Goal: Download file/media

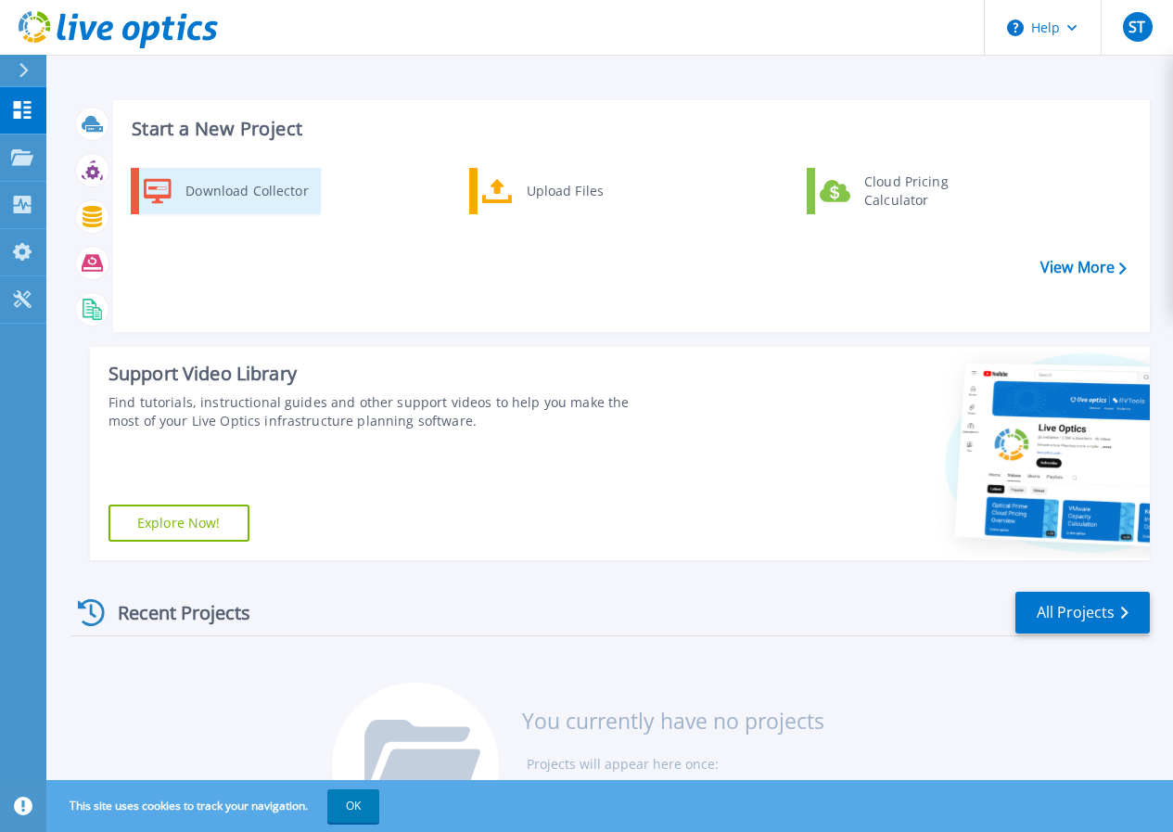
click at [214, 192] on div "Download Collector" at bounding box center [246, 190] width 140 height 37
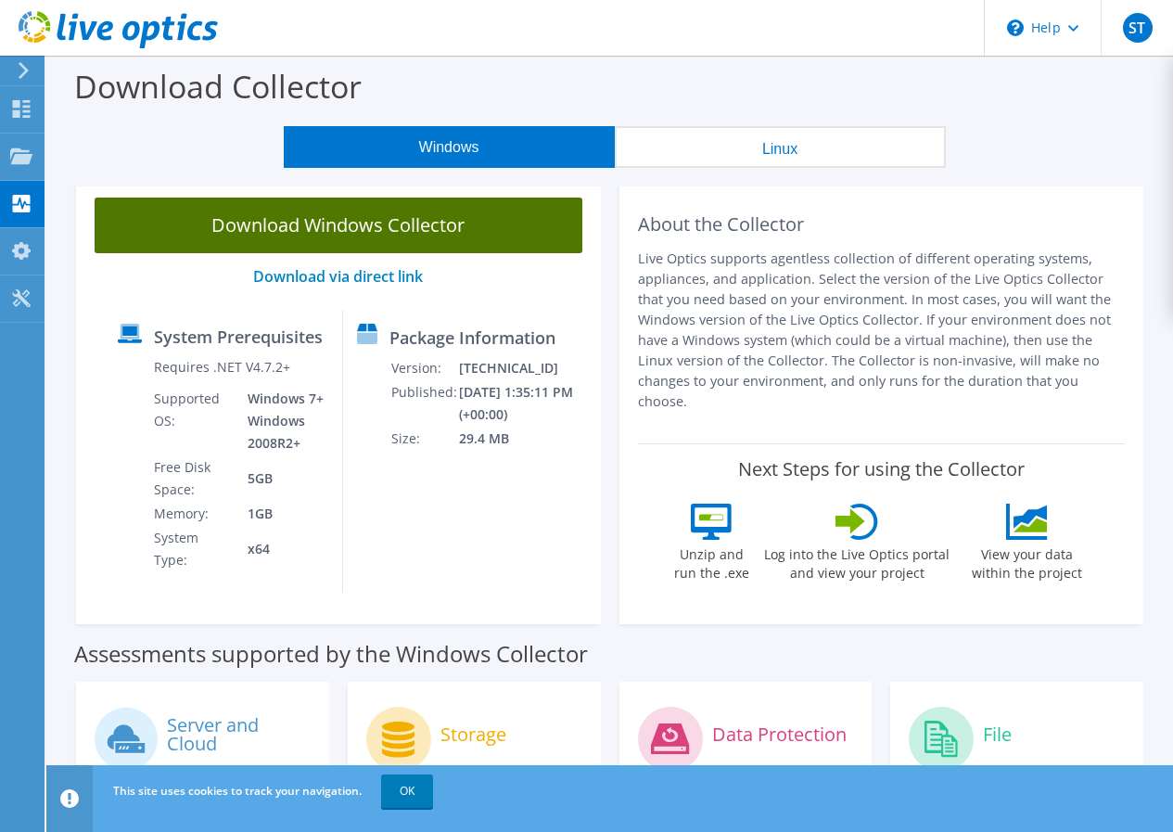
click at [335, 216] on link "Download Windows Collector" at bounding box center [339, 226] width 488 height 56
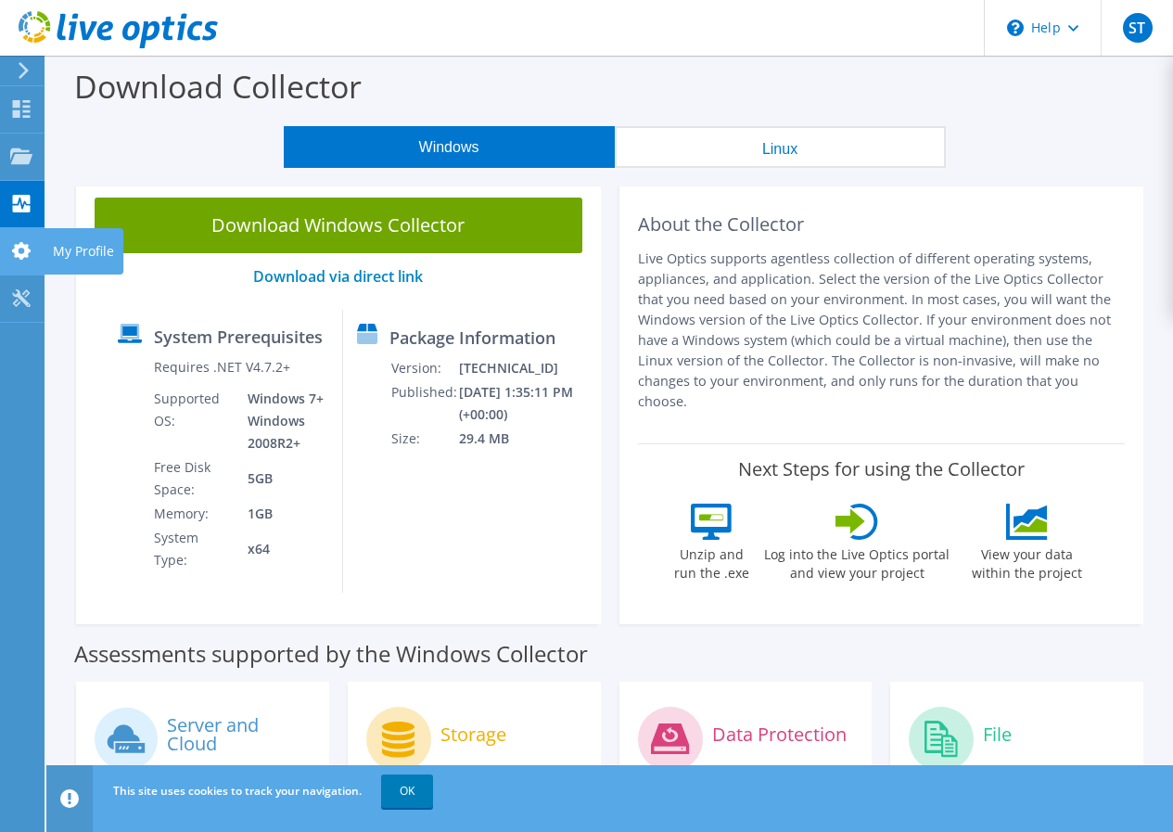
click at [24, 253] on use at bounding box center [21, 251] width 19 height 18
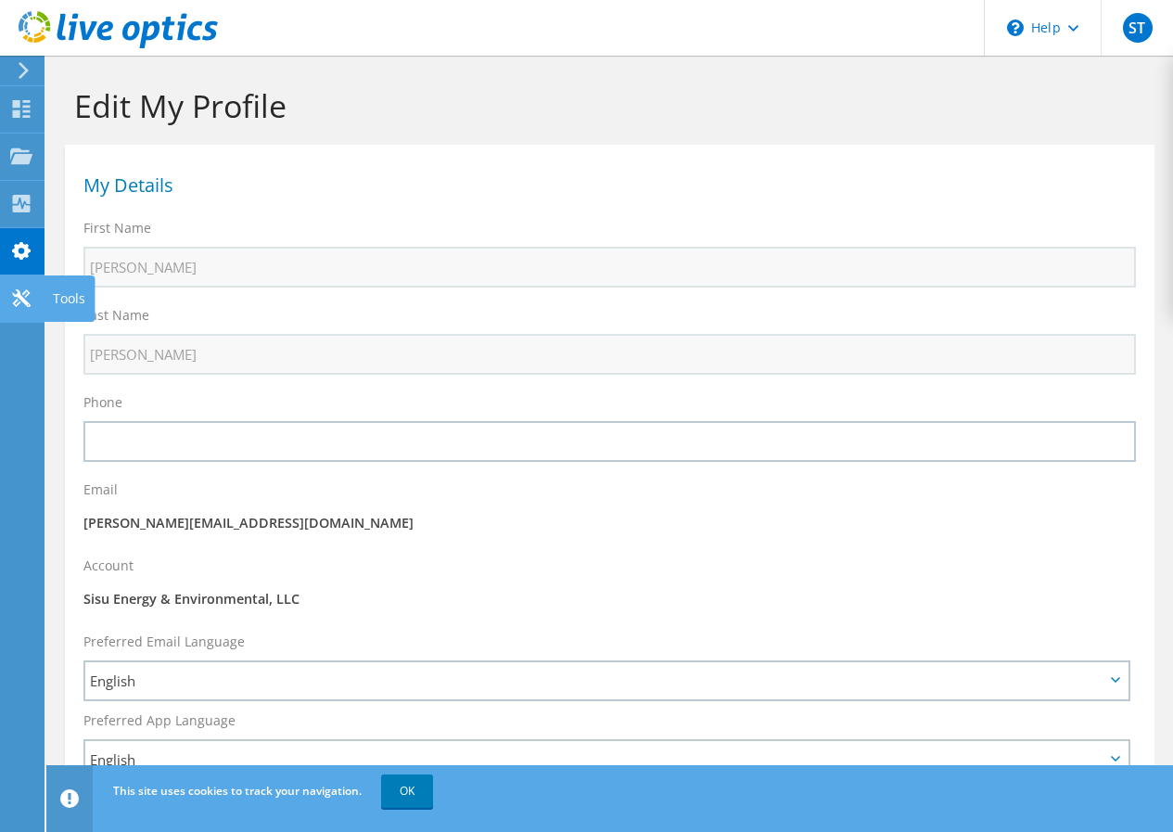
click at [21, 297] on use at bounding box center [21, 298] width 18 height 18
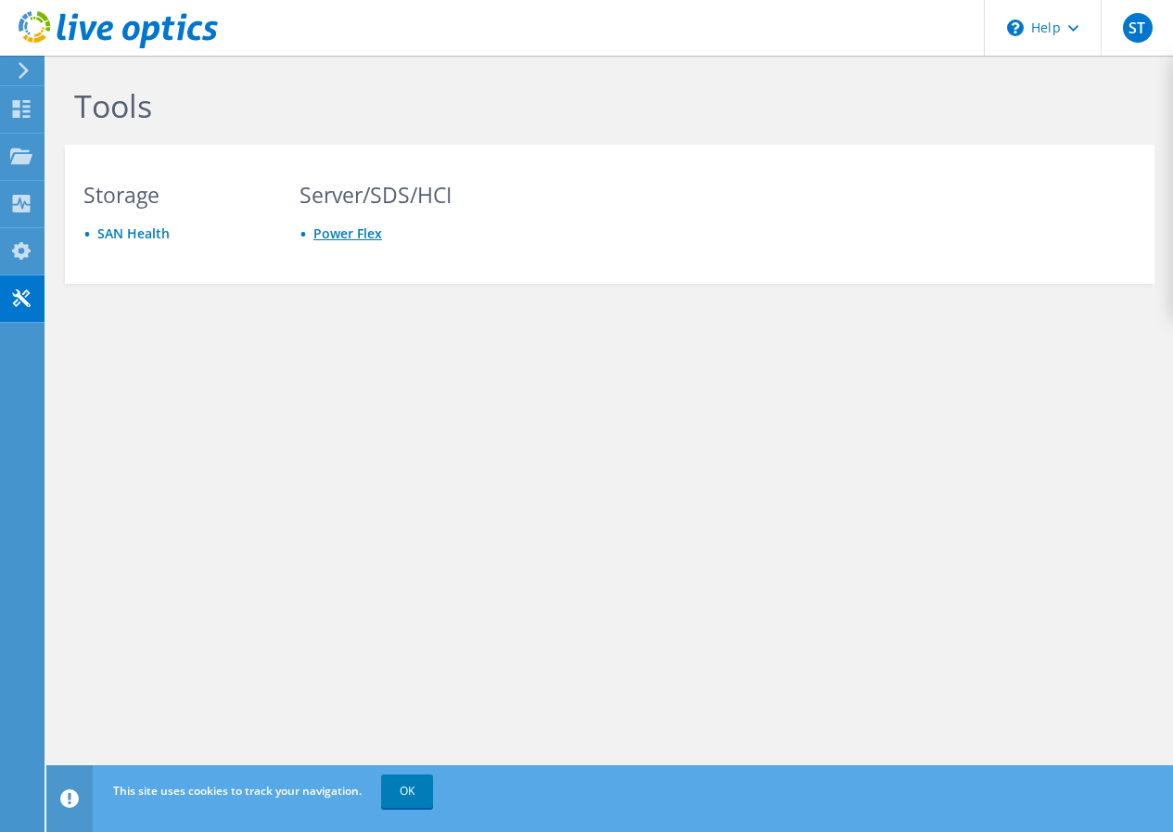
click at [358, 236] on link "Power Flex" at bounding box center [347, 233] width 69 height 18
click at [21, 107] on icon at bounding box center [21, 109] width 22 height 18
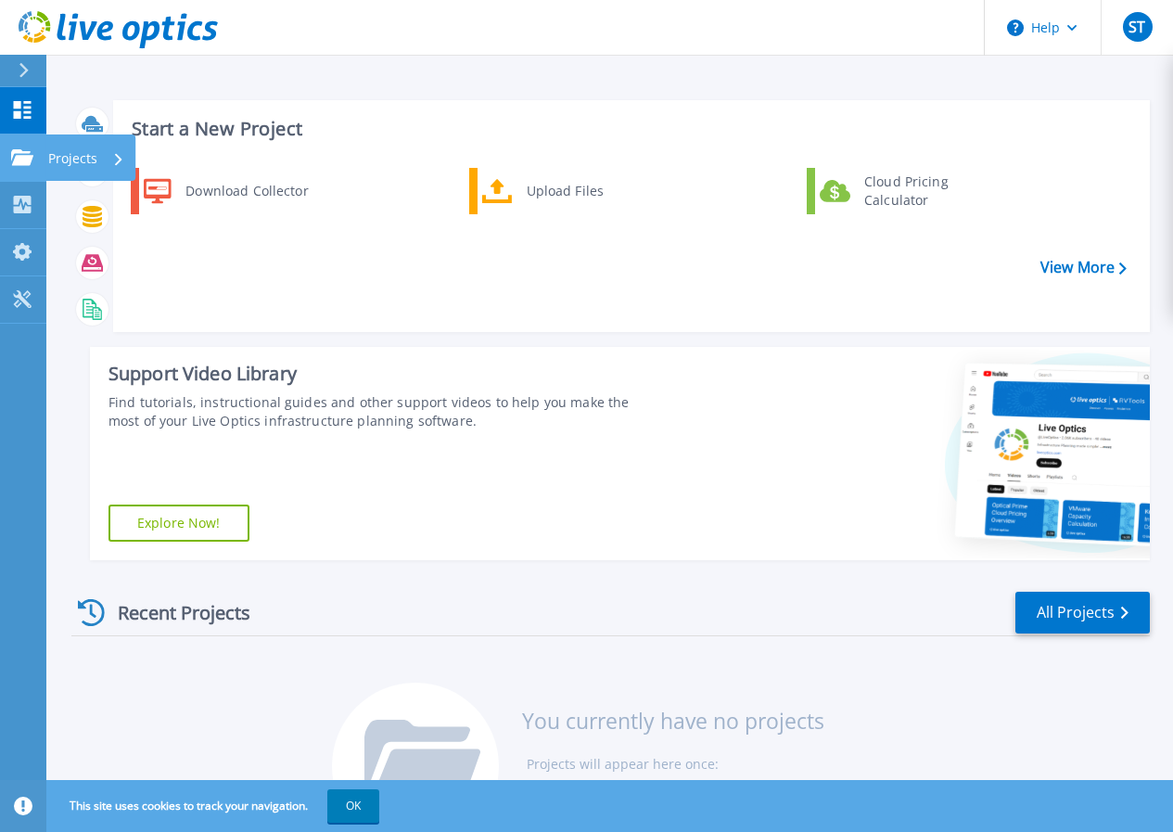
click at [22, 156] on icon at bounding box center [22, 157] width 22 height 16
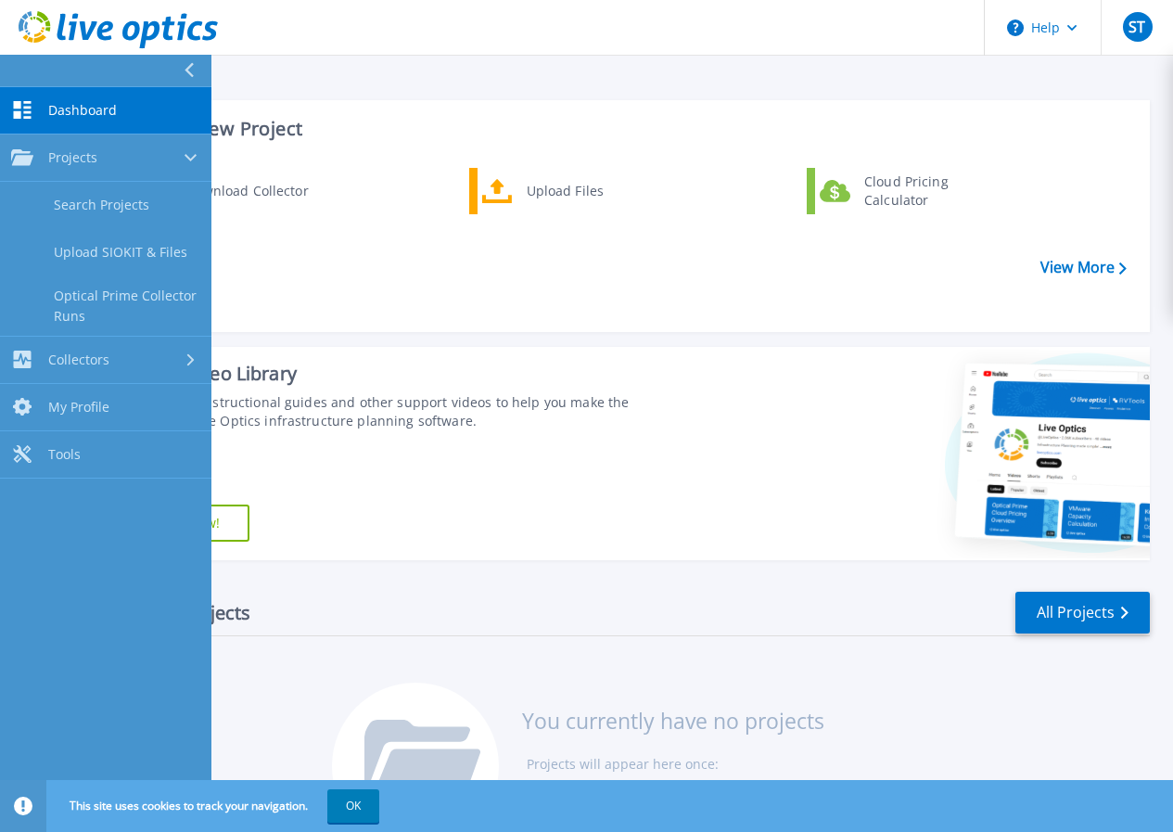
click at [403, 344] on div "Start a New Project Download Collector Upload Files Cloud Pricing Calculator Vi…" at bounding box center [610, 330] width 1078 height 490
